Goal: Book appointment/travel/reservation

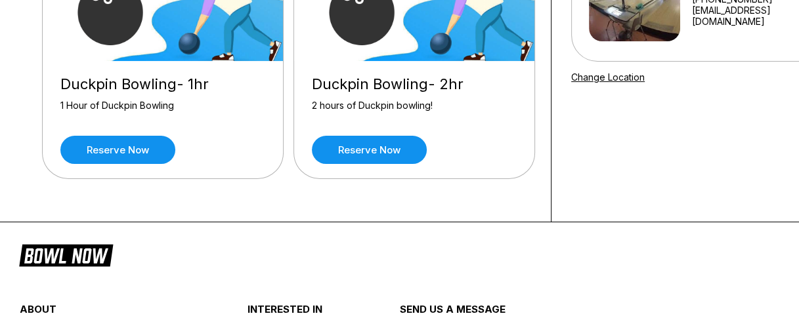
scroll to position [197, 0]
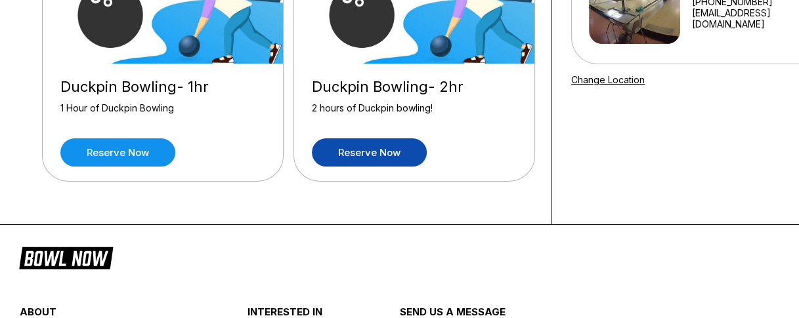
click at [360, 157] on link "Reserve now" at bounding box center [369, 153] width 115 height 28
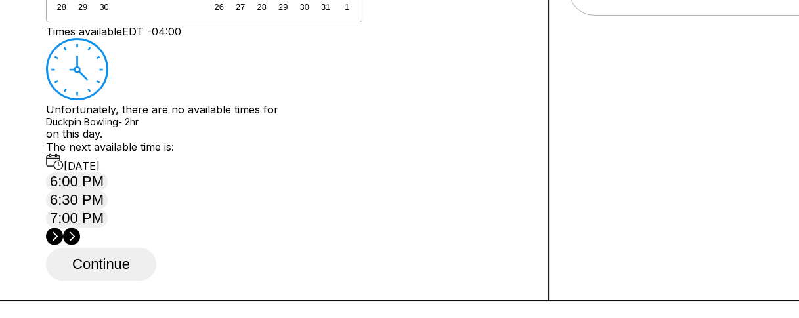
scroll to position [263, 0]
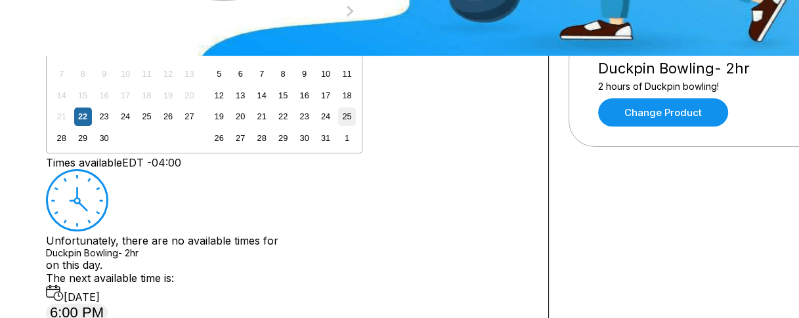
click at [356, 125] on div "25" at bounding box center [347, 117] width 18 height 18
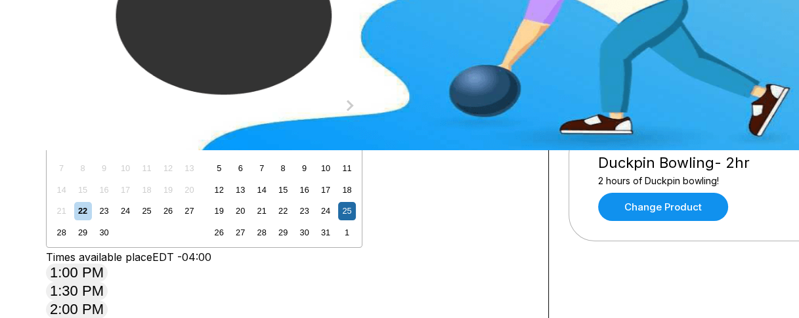
scroll to position [66, 0]
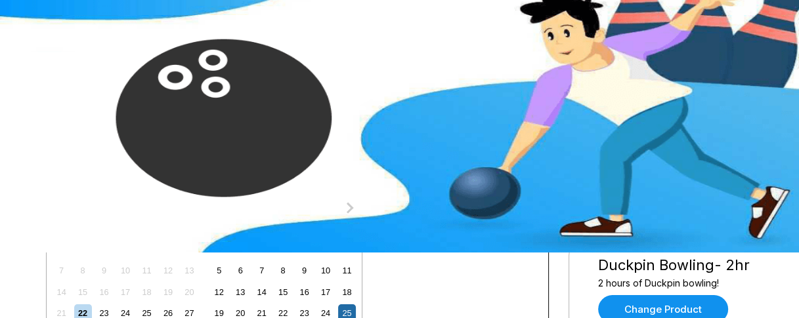
click at [93, 125] on input "*" at bounding box center [92, 118] width 93 height 13
click at [92, 125] on input "*" at bounding box center [92, 118] width 93 height 13
click at [139, 125] on button at bounding box center [148, 118] width 18 height 14
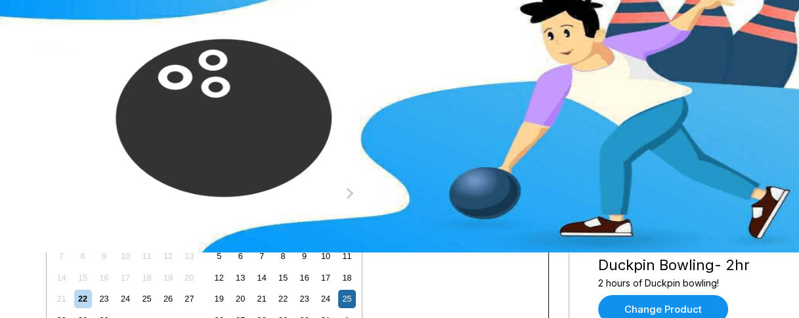
click at [157, 110] on button at bounding box center [166, 104] width 18 height 14
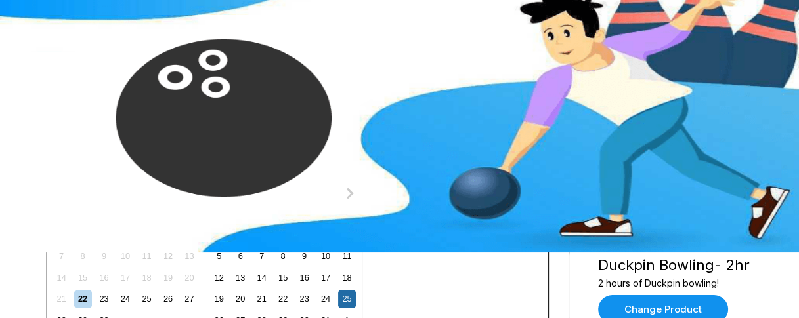
click at [157, 110] on button at bounding box center [166, 104] width 18 height 14
type input "**"
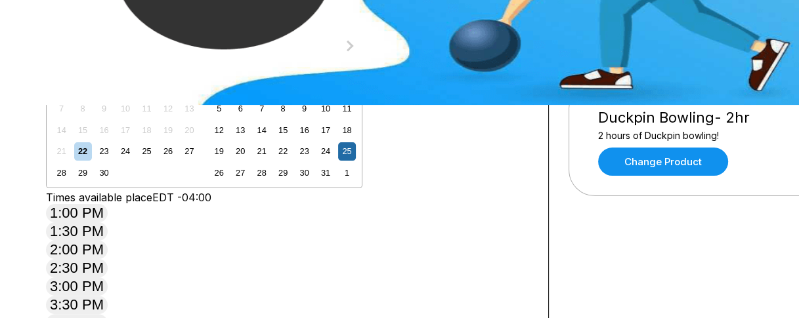
scroll to position [394, 0]
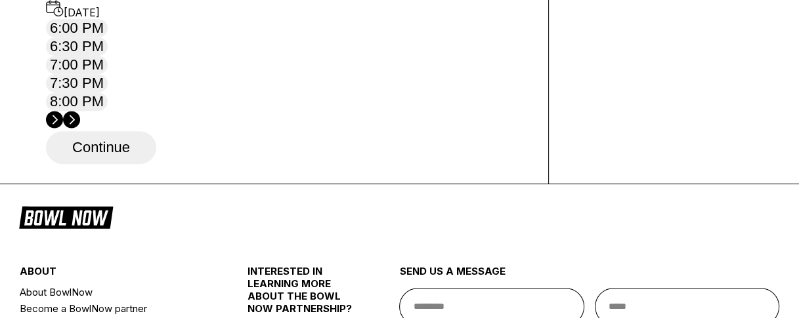
scroll to position [460, 0]
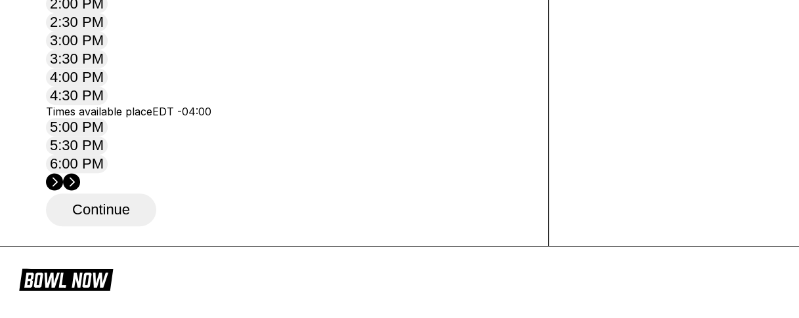
scroll to position [394, 0]
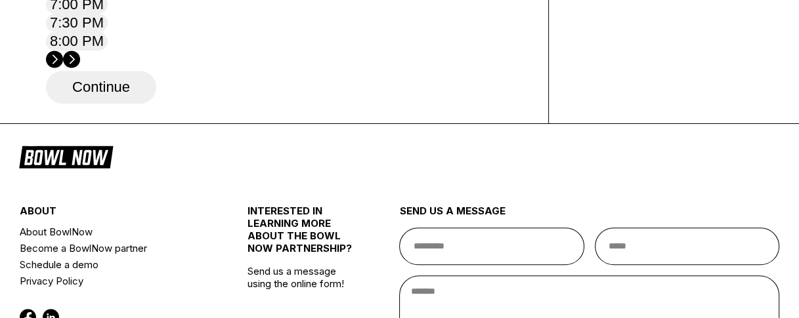
scroll to position [525, 0]
